Goal: Entertainment & Leisure: Consume media (video, audio)

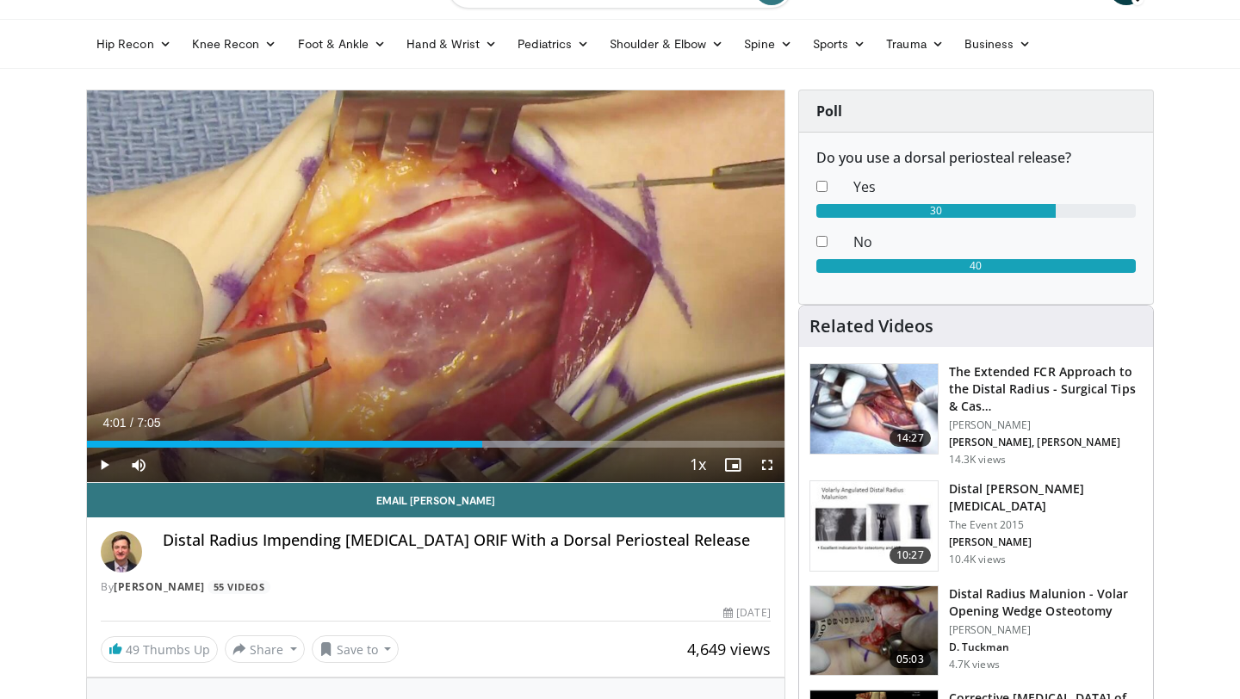
click at [104, 465] on span "Video Player" at bounding box center [104, 465] width 34 height 34
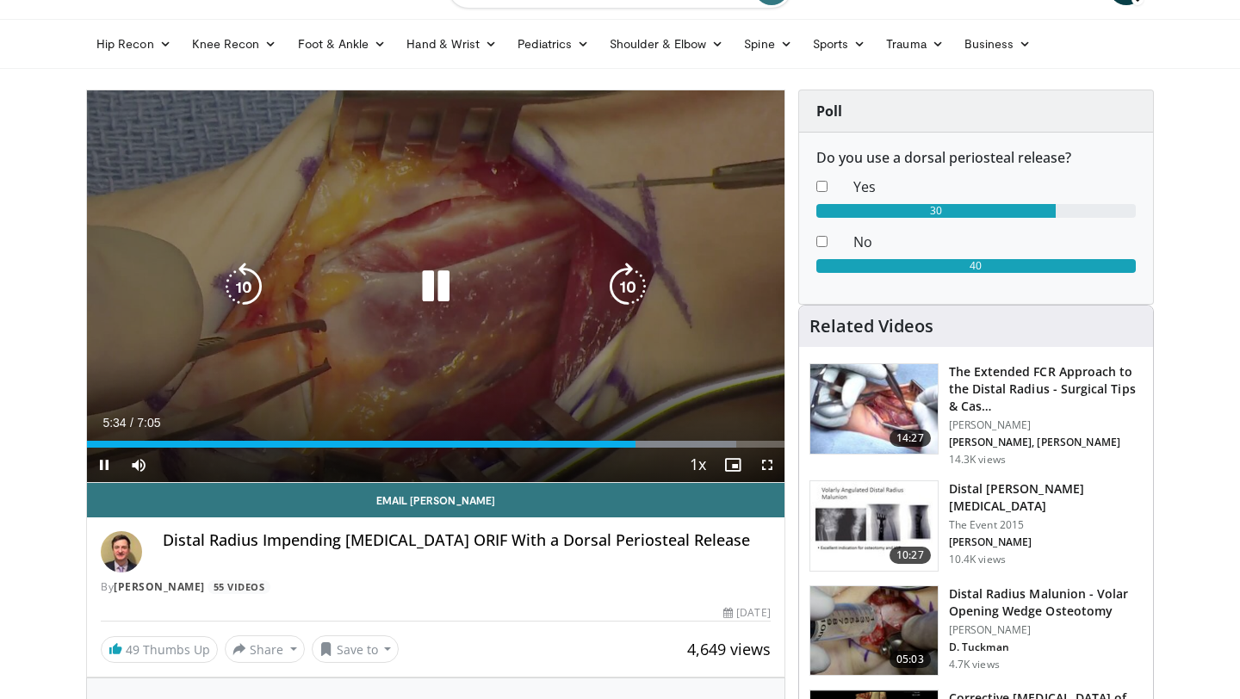
click at [436, 280] on icon "Video Player" at bounding box center [436, 287] width 48 height 48
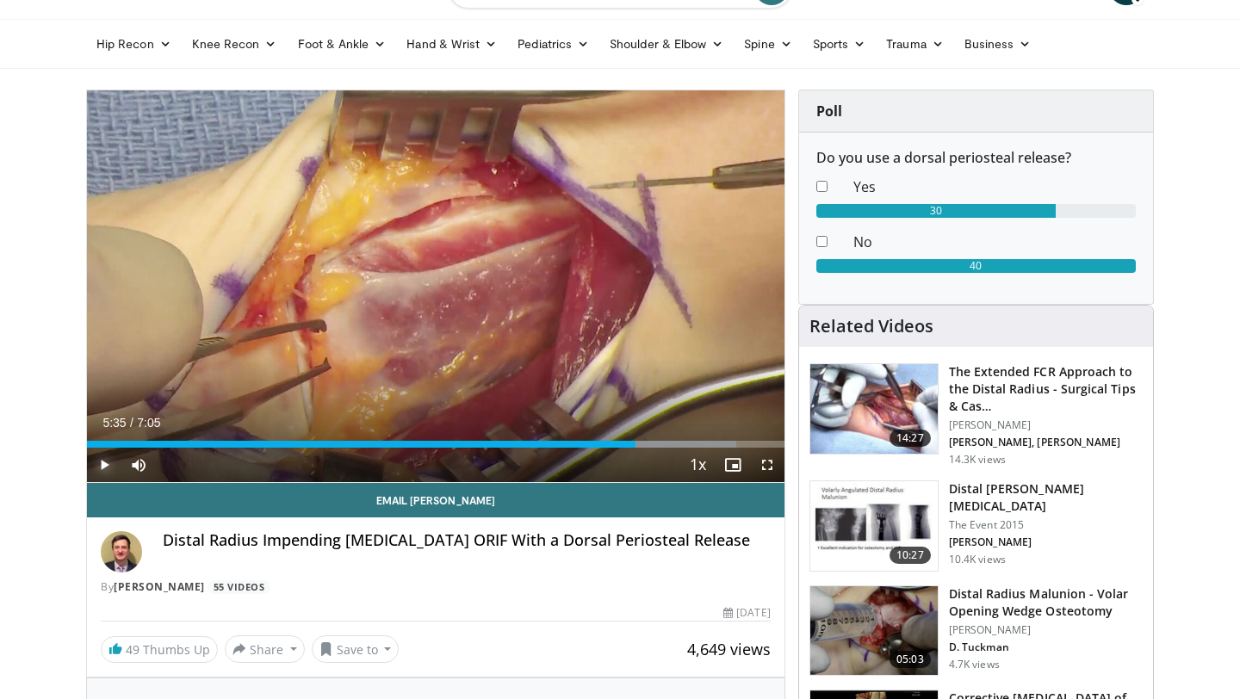
click at [103, 462] on span "Video Player" at bounding box center [104, 465] width 34 height 34
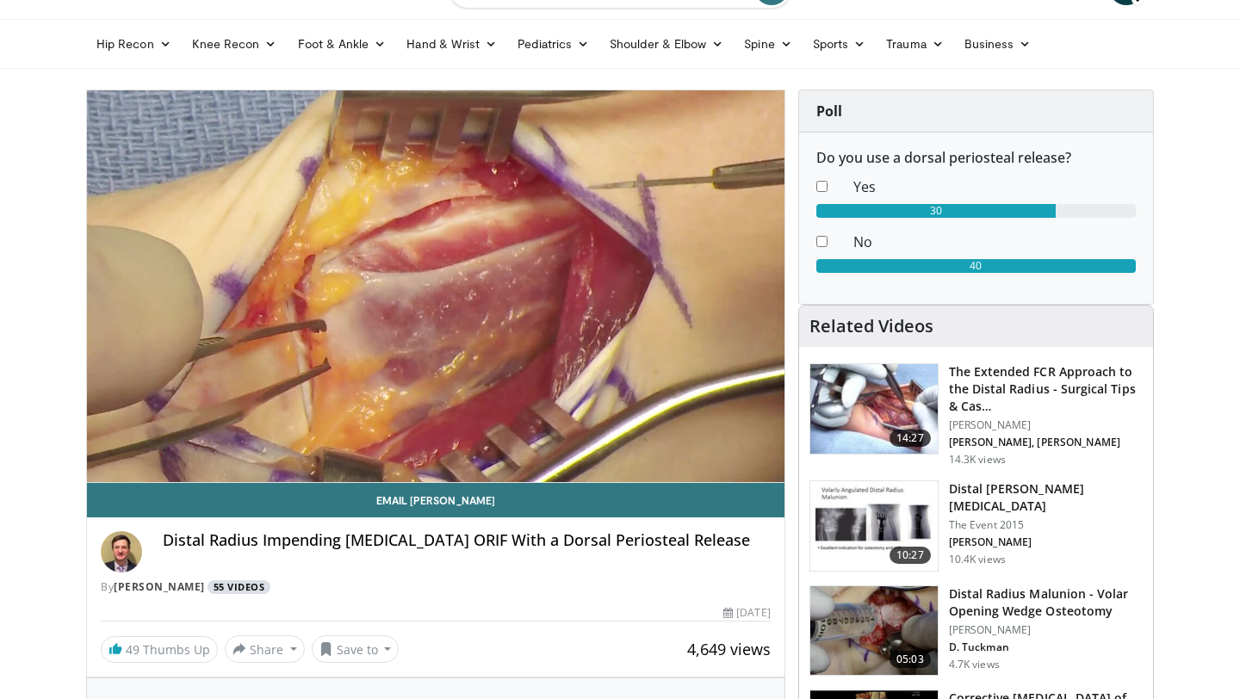
click at [242, 587] on link "55 Videos" at bounding box center [239, 587] width 63 height 15
click at [170, 591] on link "[PERSON_NAME]" at bounding box center [159, 587] width 91 height 15
click at [170, 593] on link "[PERSON_NAME]" at bounding box center [159, 587] width 91 height 15
click at [171, 587] on link "[PERSON_NAME]" at bounding box center [159, 587] width 91 height 15
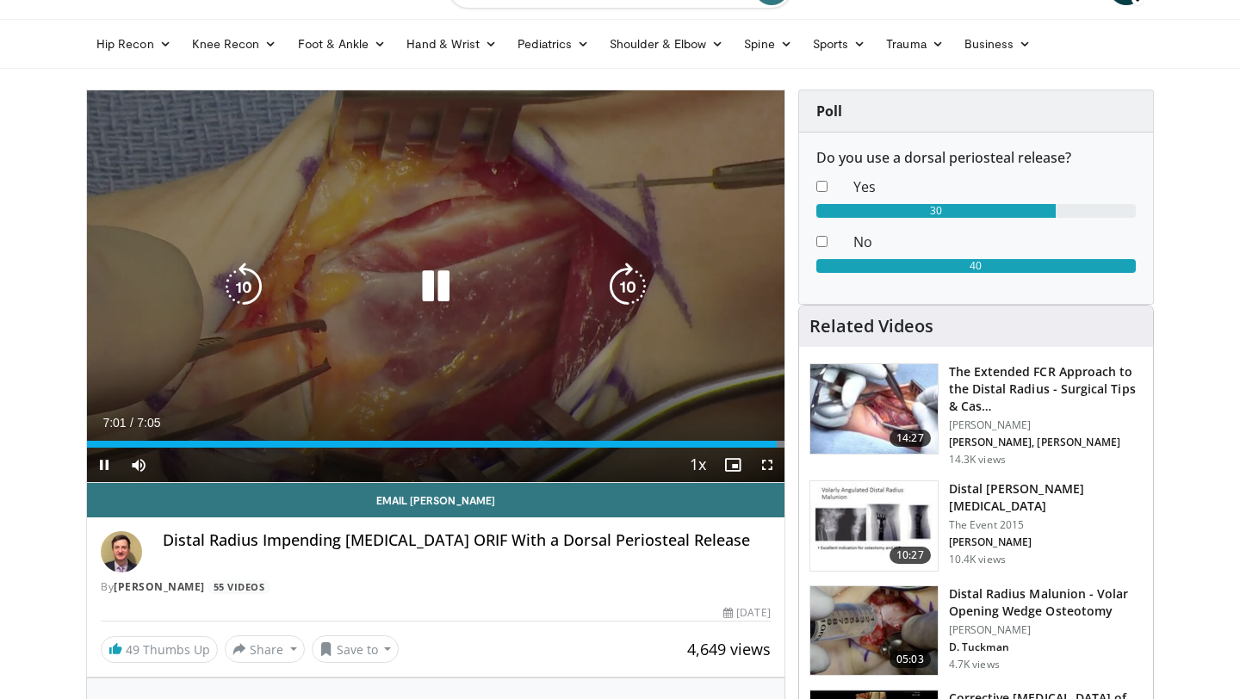
click at [428, 290] on icon "Video Player" at bounding box center [436, 287] width 48 height 48
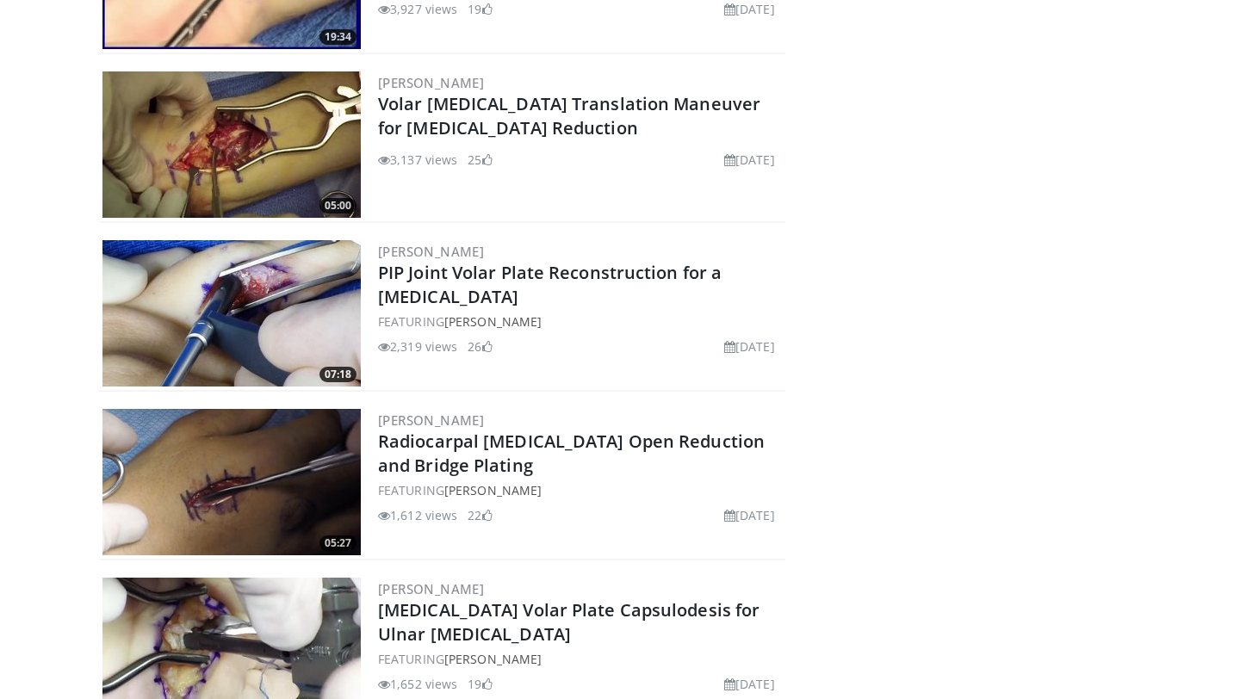
scroll to position [7800, 0]
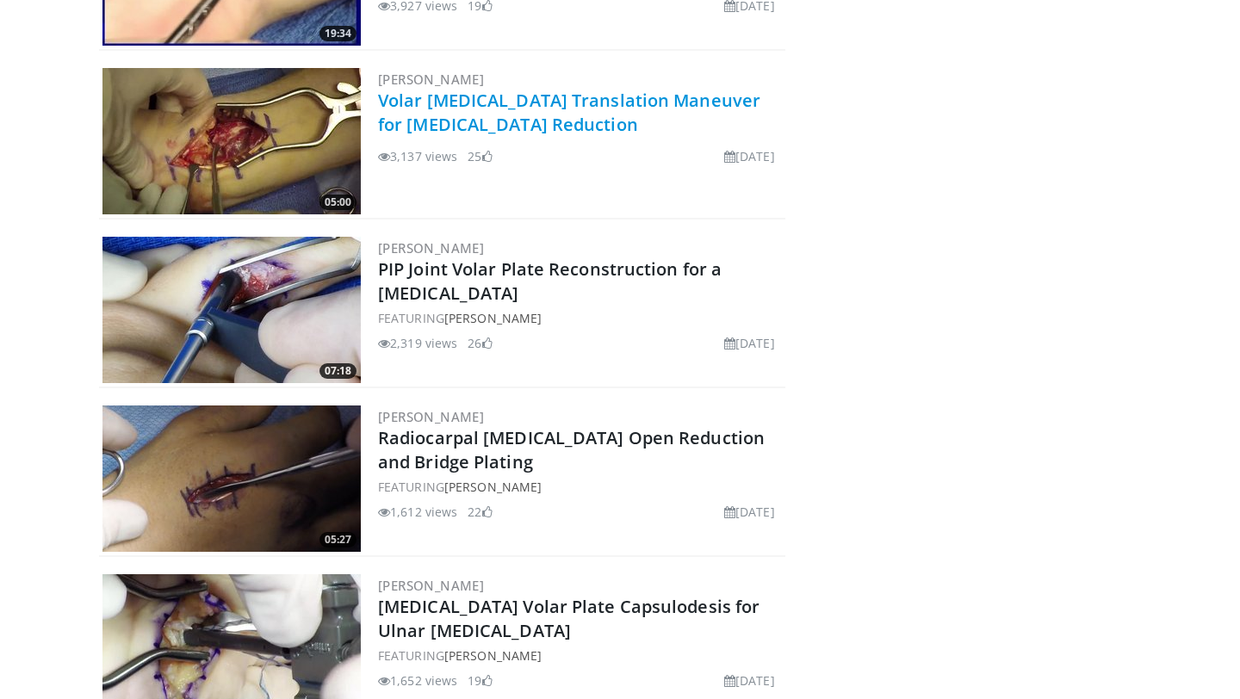
click at [494, 106] on link "Volar [MEDICAL_DATA] Translation Maneuver for [MEDICAL_DATA] Reduction" at bounding box center [569, 112] width 382 height 47
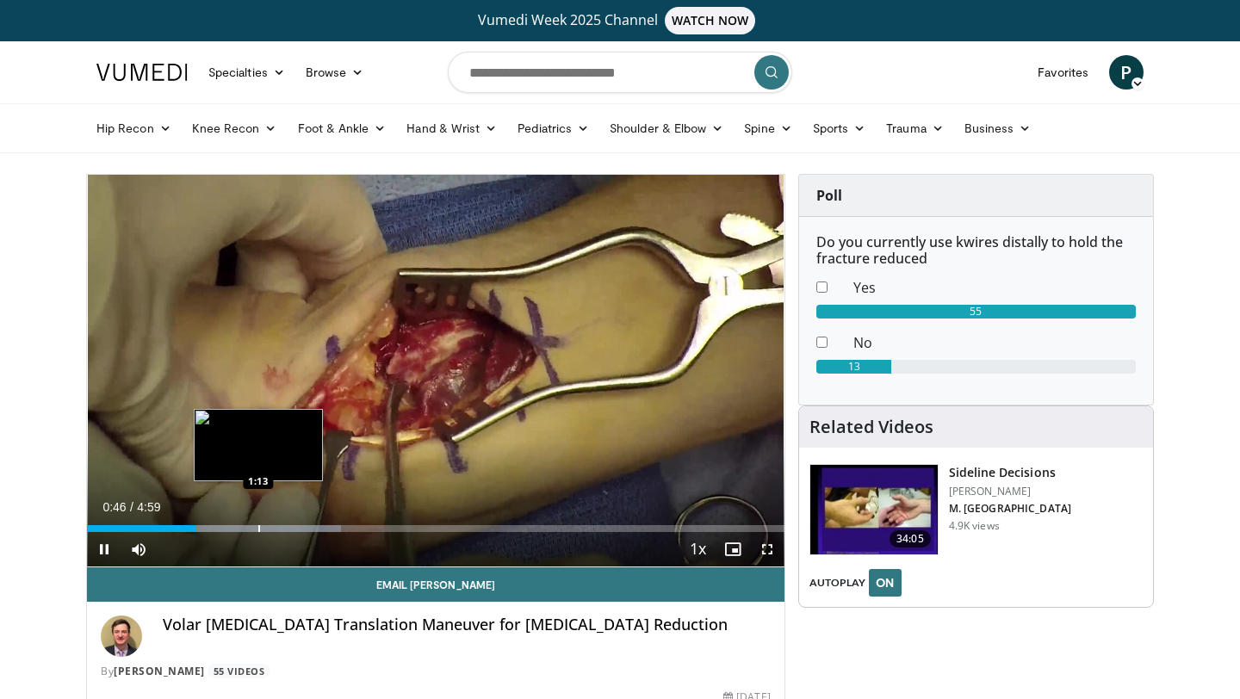
click at [258, 527] on div "Progress Bar" at bounding box center [259, 528] width 2 height 7
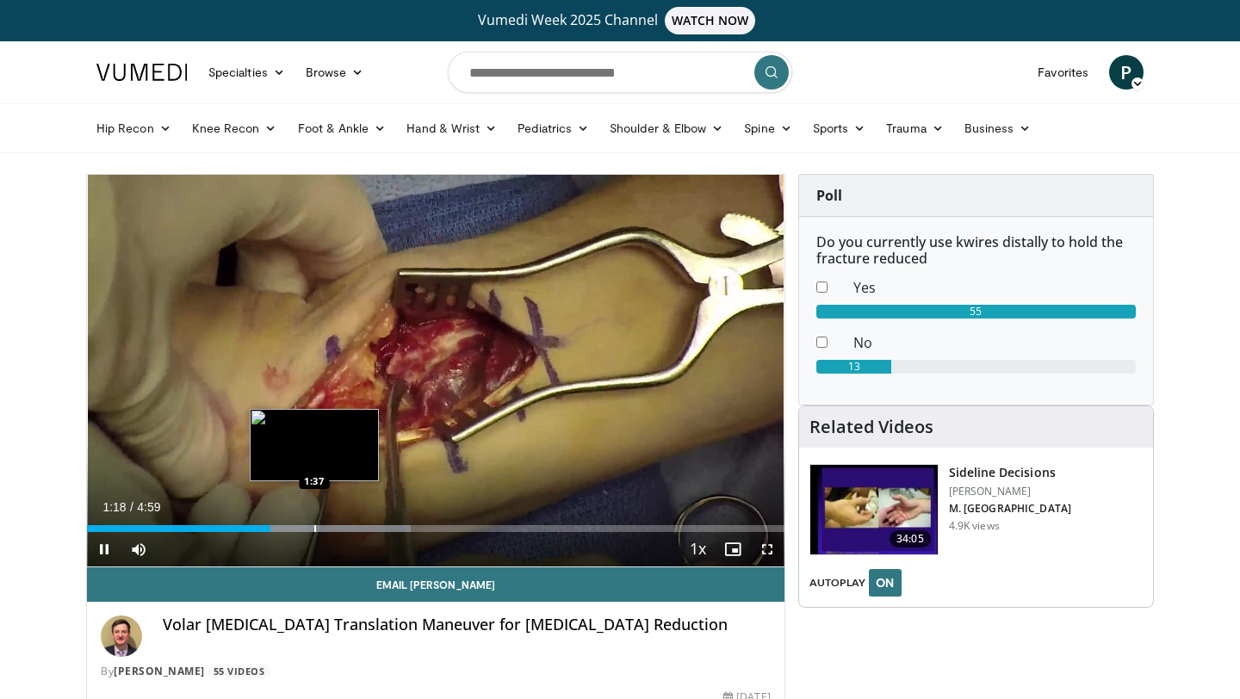
click at [314, 528] on div "Progress Bar" at bounding box center [315, 528] width 2 height 7
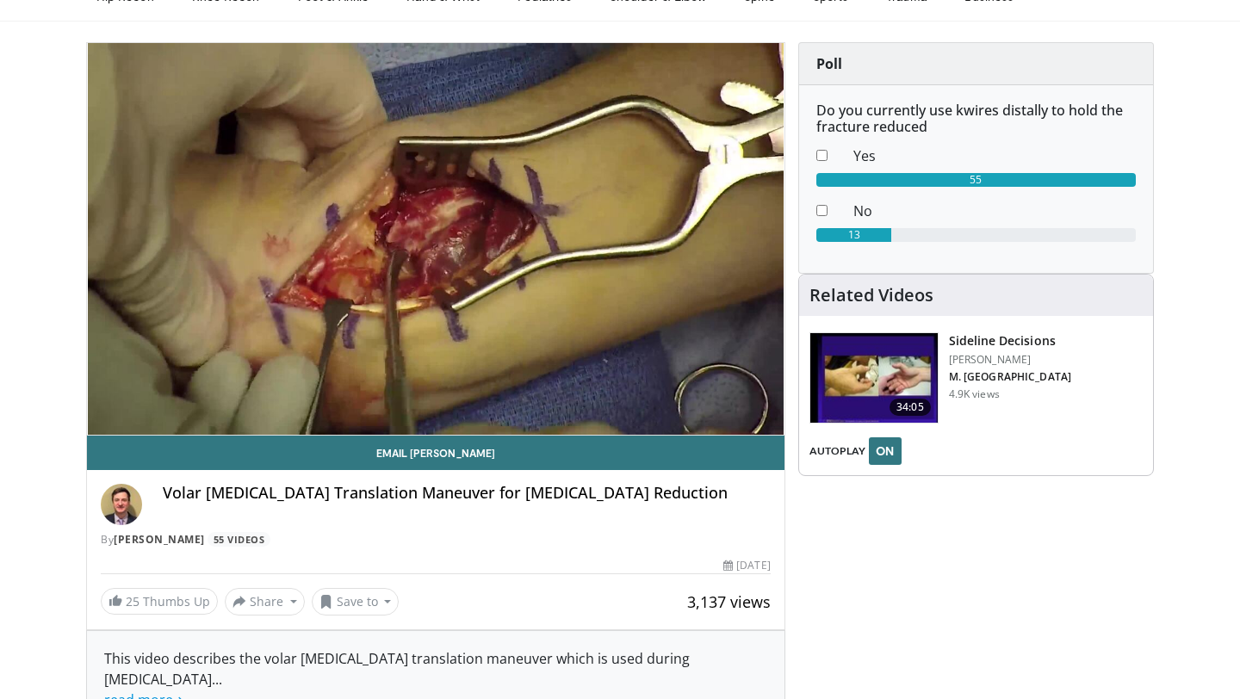
scroll to position [133, 0]
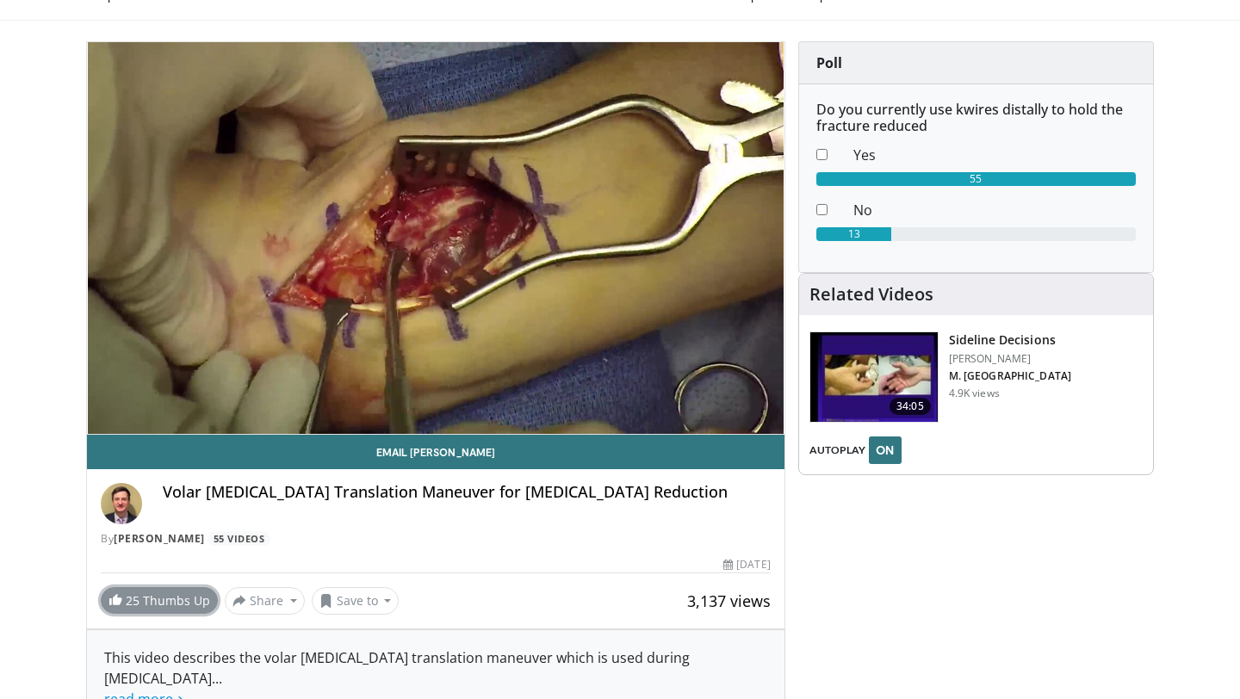
click at [171, 592] on link "25 Thumbs Up" at bounding box center [159, 600] width 117 height 27
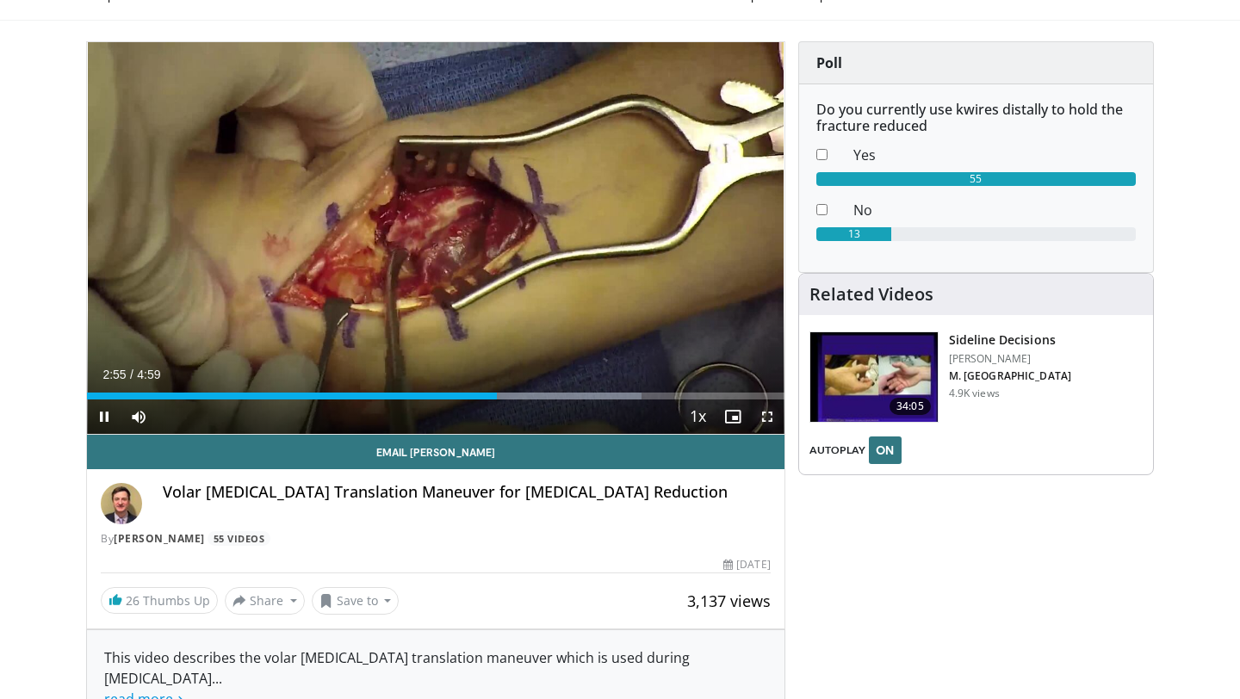
click at [769, 415] on span "Video Player" at bounding box center [767, 417] width 34 height 34
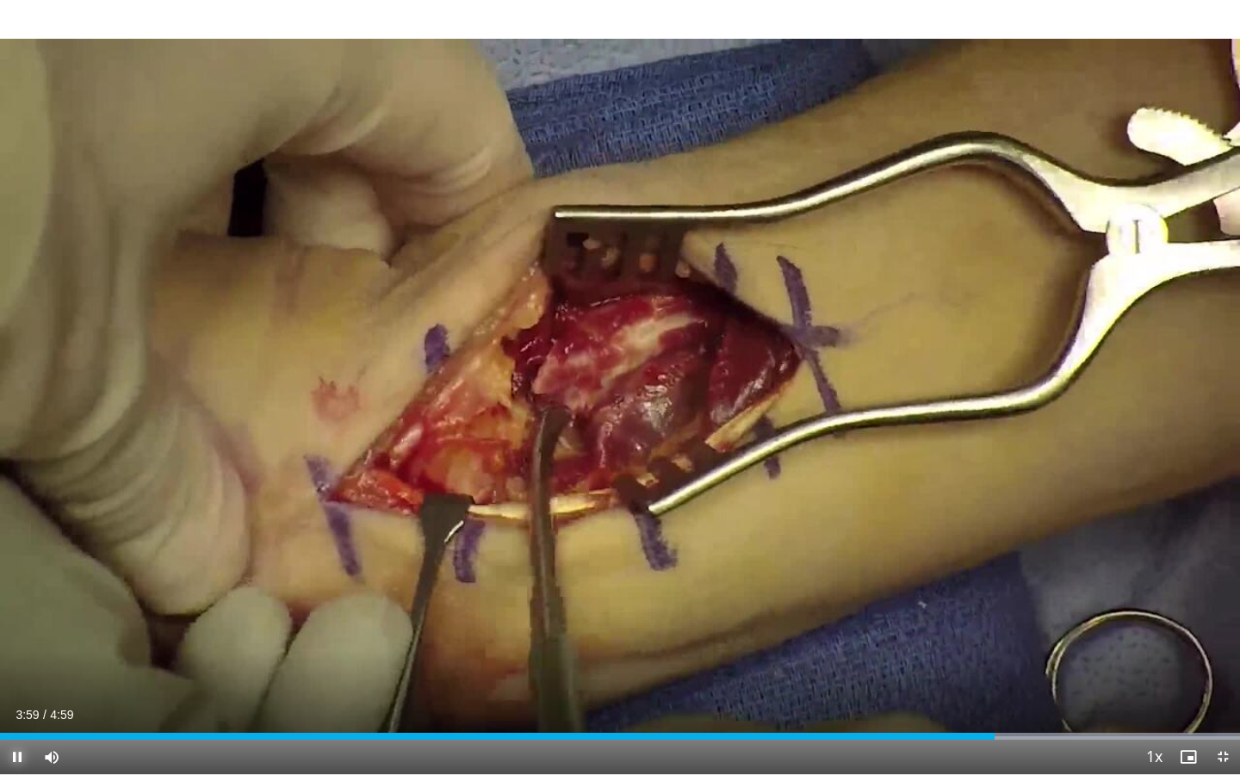
click at [19, 698] on span "Video Player" at bounding box center [17, 757] width 34 height 34
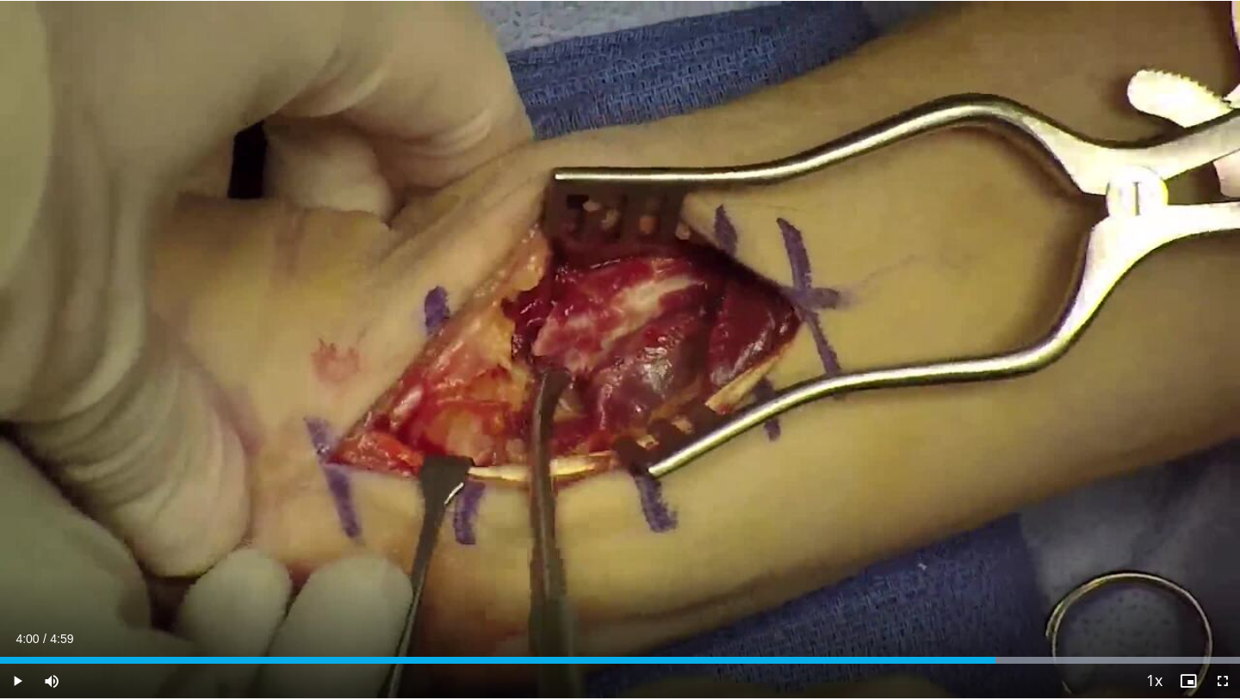
scroll to position [0, 0]
